Goal: Check status: Check status

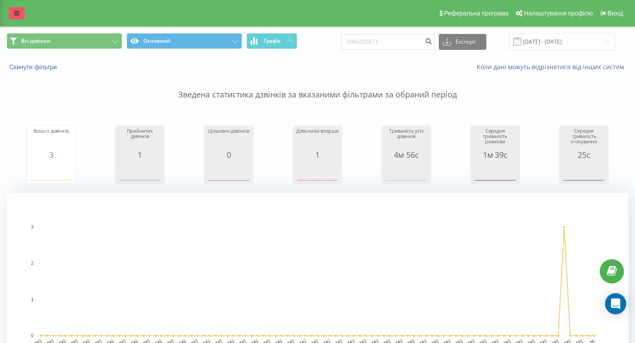
click at [9, 12] on link at bounding box center [17, 13] width 16 height 12
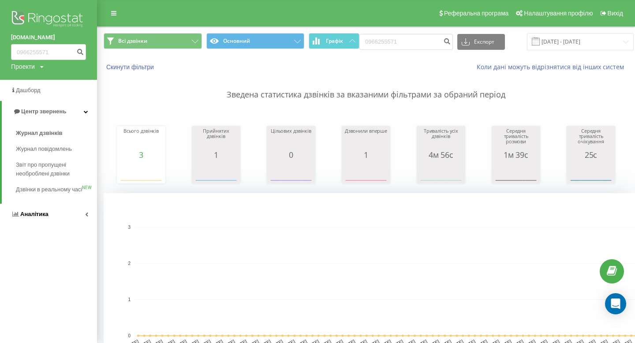
click at [56, 225] on link "Аналiтика" at bounding box center [48, 214] width 97 height 21
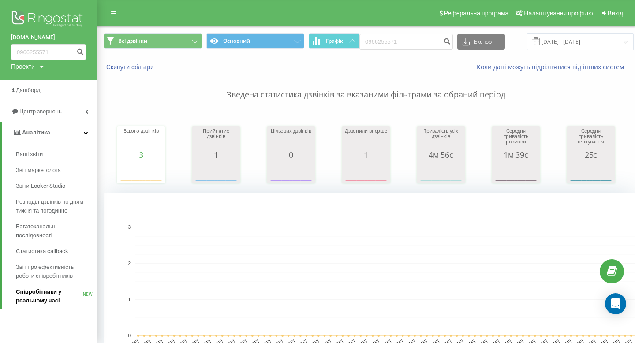
click at [56, 292] on span "Співробітники у реальному часі" at bounding box center [49, 297] width 67 height 18
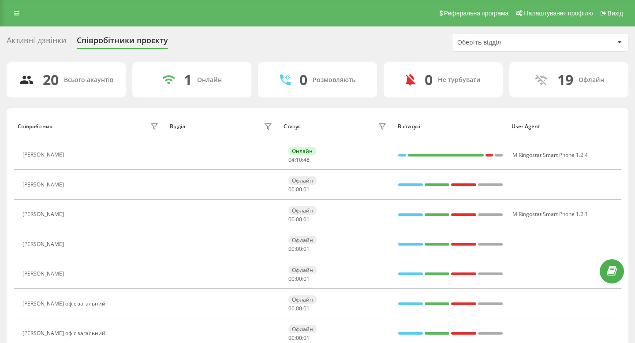
click at [77, 270] on icon at bounding box center [73, 273] width 7 height 7
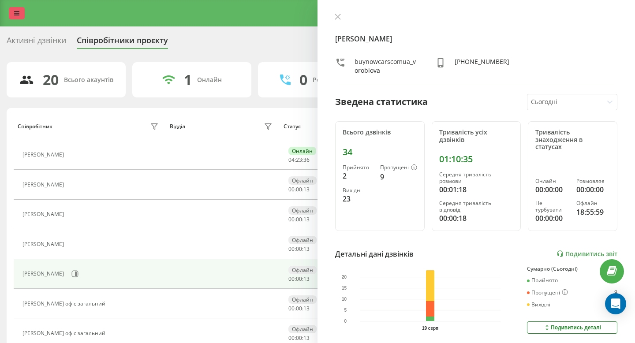
click at [15, 15] on icon at bounding box center [16, 13] width 5 height 6
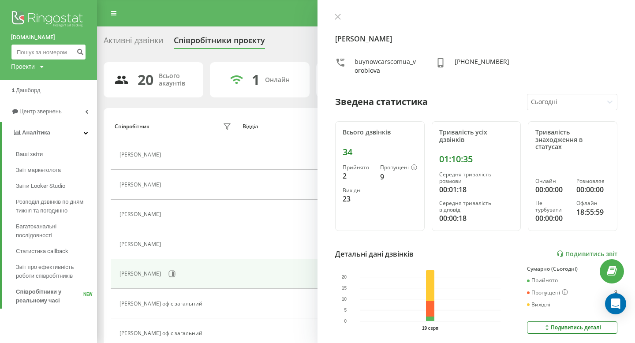
click at [38, 52] on input at bounding box center [48, 52] width 75 height 16
paste input "0958045304"
type input "0958045304"
click at [81, 52] on icon "submit" at bounding box center [79, 50] width 7 height 5
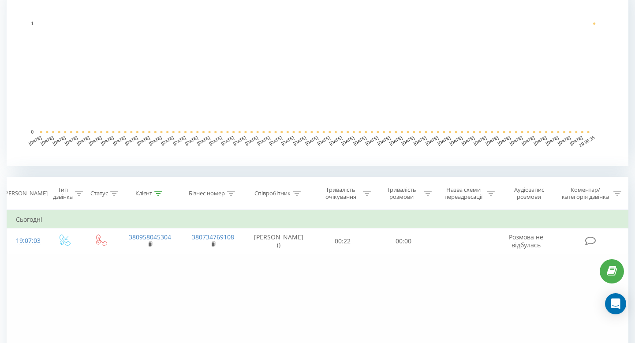
scroll to position [221, 0]
